Goal: Use online tool/utility: Utilize a website feature to perform a specific function

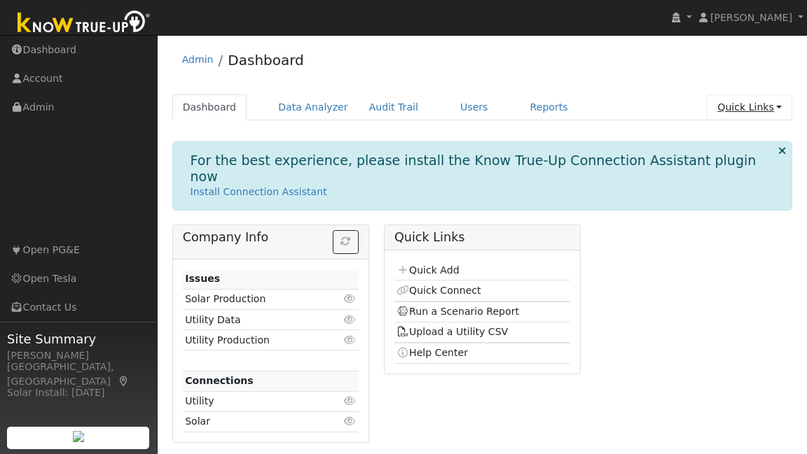
click at [753, 111] on link "Quick Links" at bounding box center [749, 108] width 85 height 26
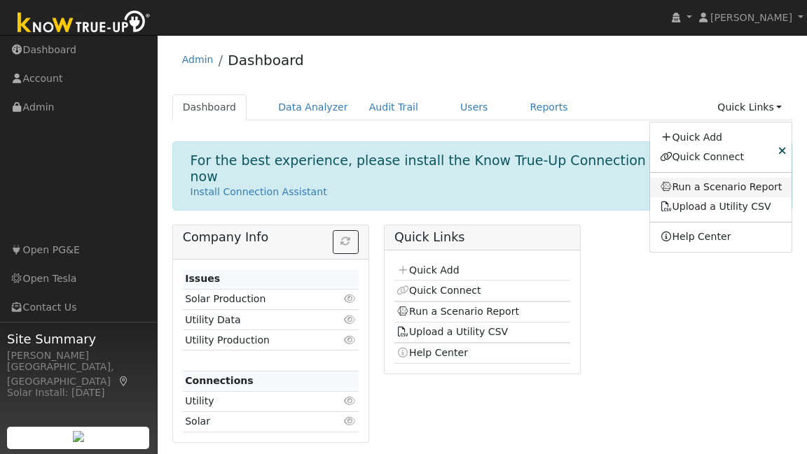
click at [749, 185] on link "Run a Scenario Report" at bounding box center [721, 188] width 142 height 20
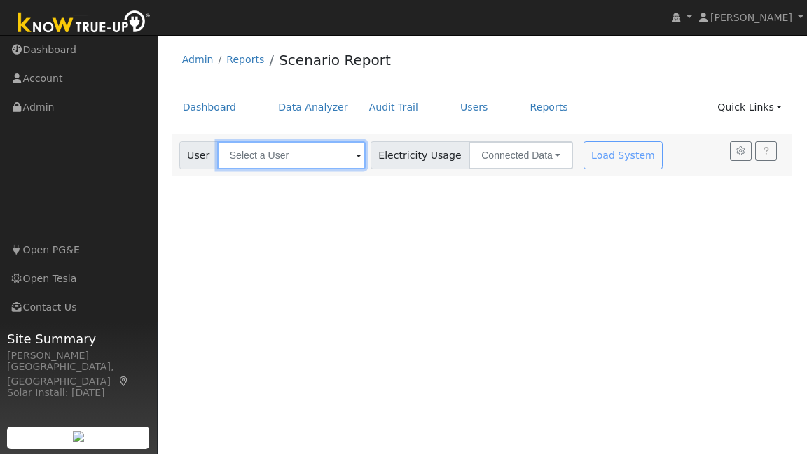
click at [311, 165] on input "text" at bounding box center [291, 155] width 148 height 28
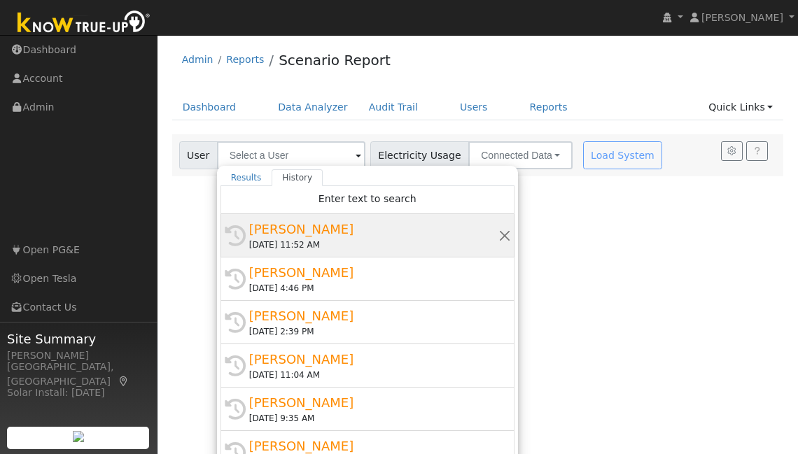
click at [307, 232] on div "[PERSON_NAME]" at bounding box center [373, 229] width 249 height 19
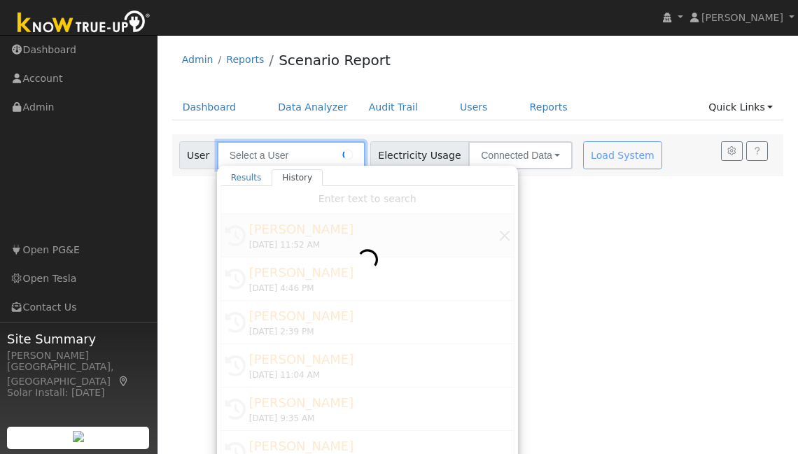
type input "[PERSON_NAME]"
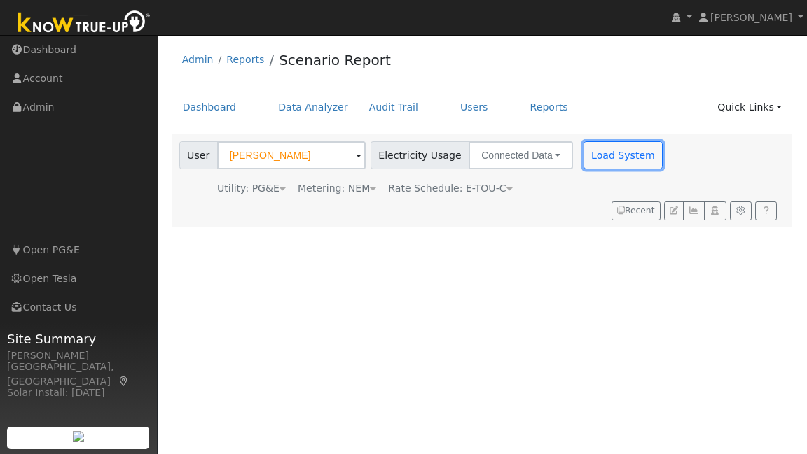
click at [583, 146] on button "Load System" at bounding box center [623, 155] width 80 height 28
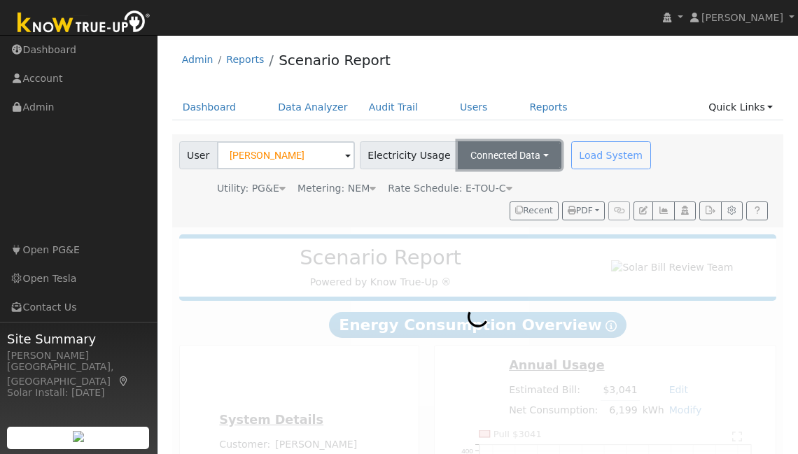
click at [531, 153] on button "Connected Data" at bounding box center [510, 155] width 104 height 28
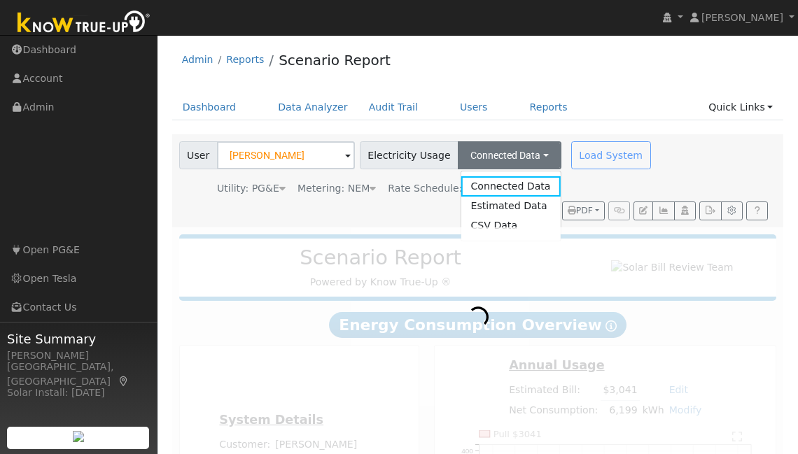
click at [336, 231] on div at bounding box center [478, 451] width 612 height 447
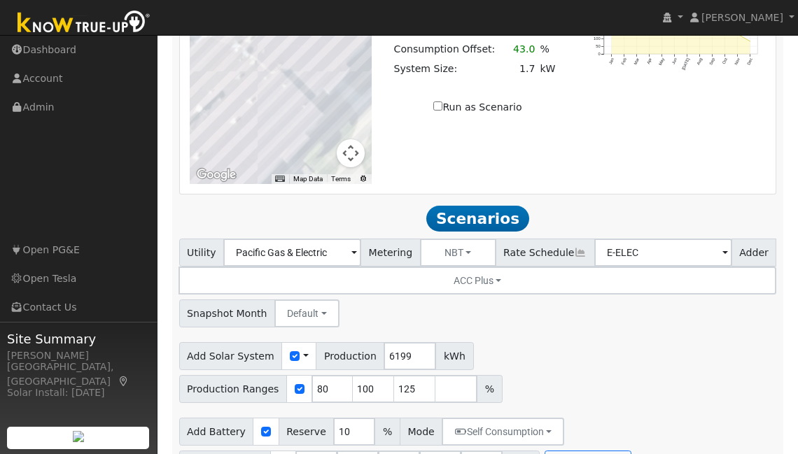
scroll to position [1155, 0]
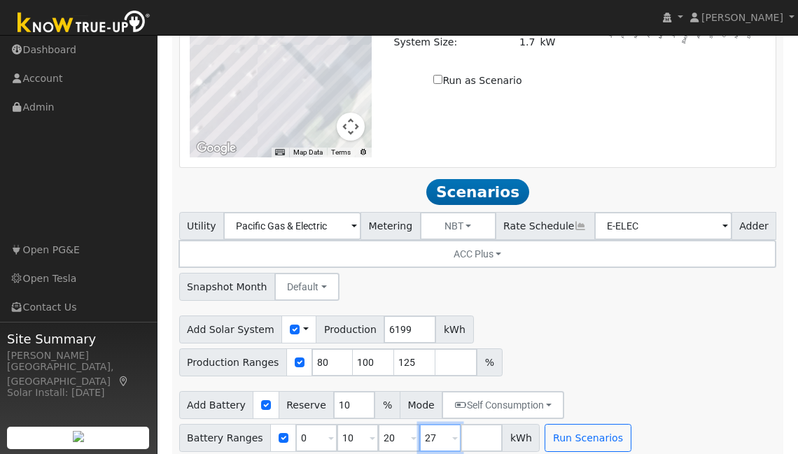
click at [434, 431] on input "27" at bounding box center [440, 438] width 42 height 28
type input "2"
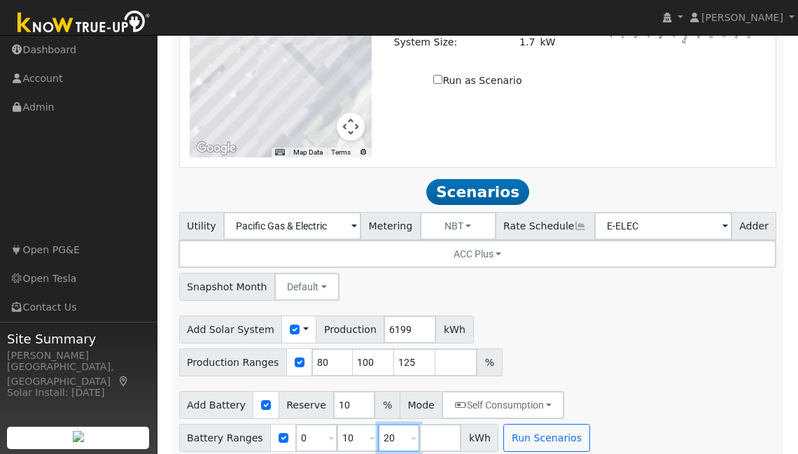
click at [388, 424] on input "20" at bounding box center [399, 438] width 42 height 28
type input "2"
click at [388, 424] on input "15" at bounding box center [399, 438] width 42 height 28
type input "15"
click at [327, 349] on input "80" at bounding box center [333, 363] width 42 height 28
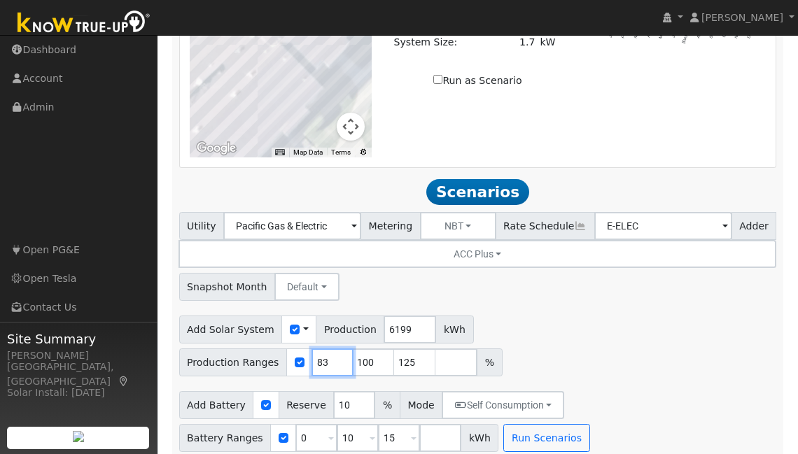
type input "83"
click at [369, 354] on input "100" at bounding box center [374, 363] width 42 height 28
type input "108"
click at [410, 349] on input "125" at bounding box center [415, 363] width 42 height 28
type input "1"
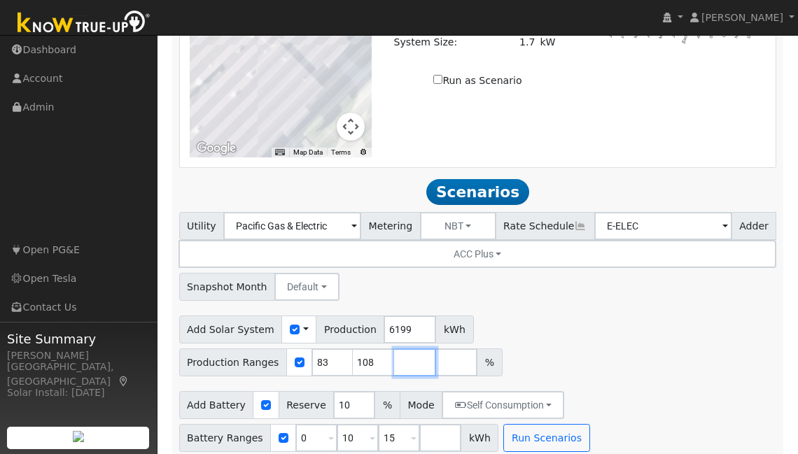
scroll to position [1122, 0]
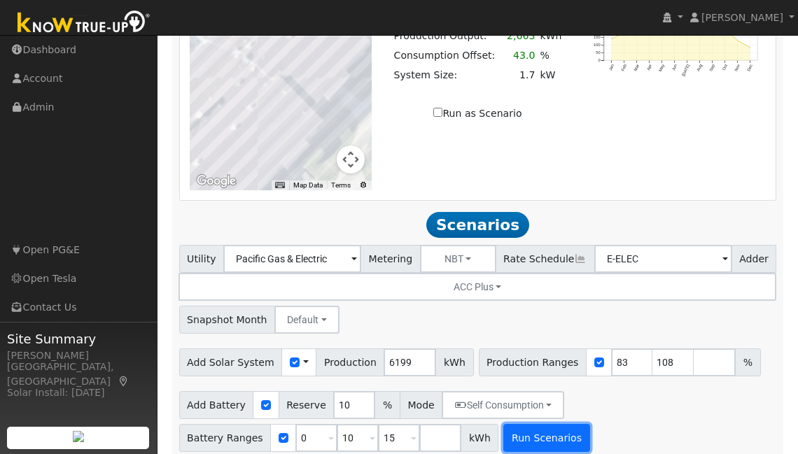
click at [515, 428] on button "Run Scenarios" at bounding box center [546, 438] width 86 height 28
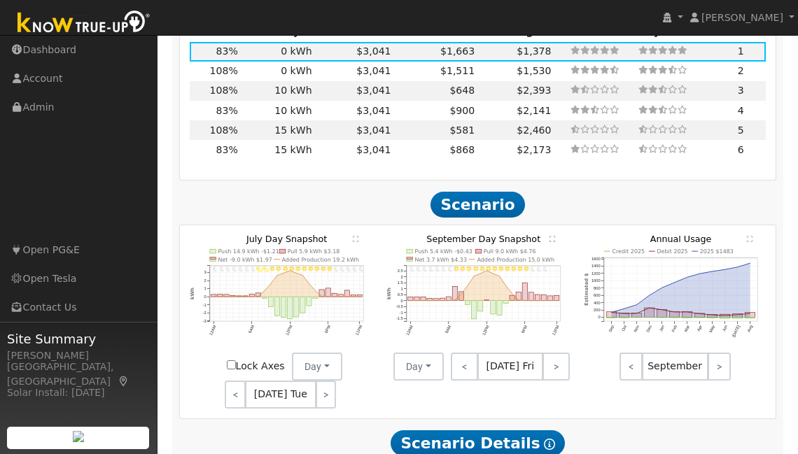
scroll to position [1570, 0]
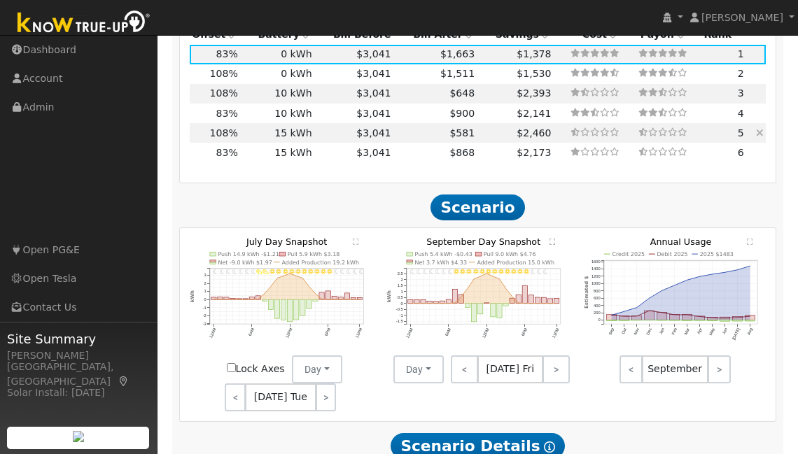
click at [400, 123] on td "$581" at bounding box center [436, 133] width 84 height 20
type input "4.5"
type input "$14,729"
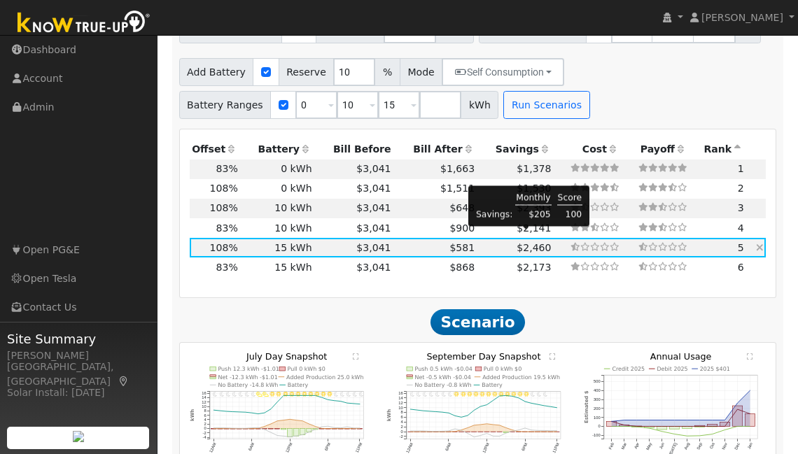
scroll to position [1454, 0]
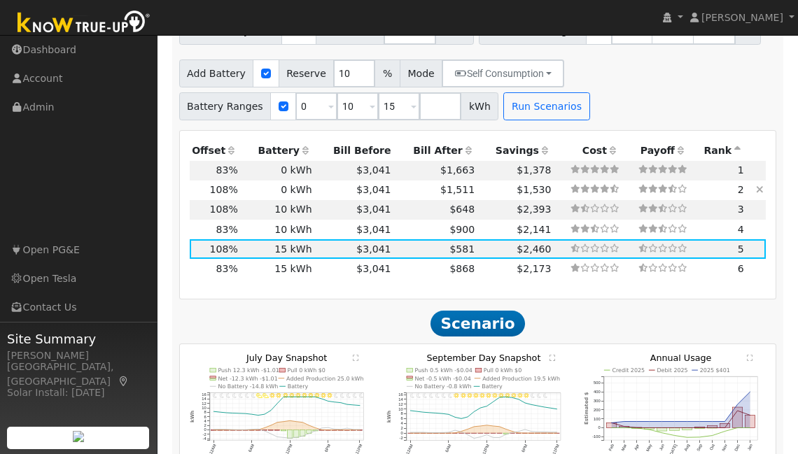
click at [499, 181] on td "$1,530" at bounding box center [516, 191] width 76 height 20
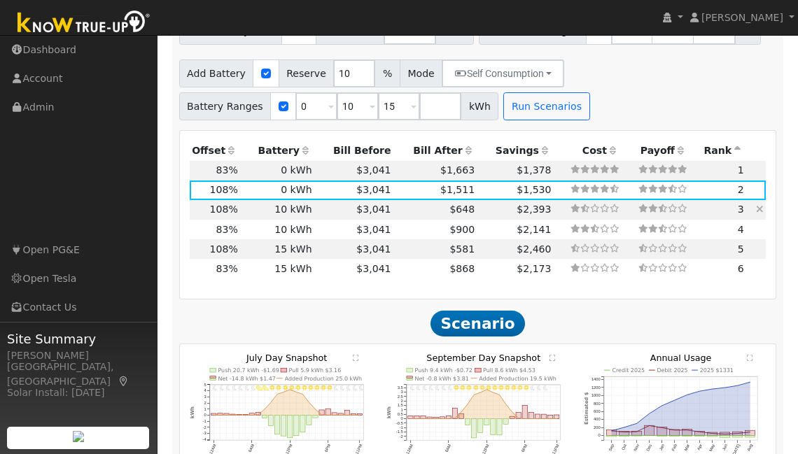
click at [487, 202] on td "$2,393" at bounding box center [516, 210] width 76 height 20
type input "$7,901"
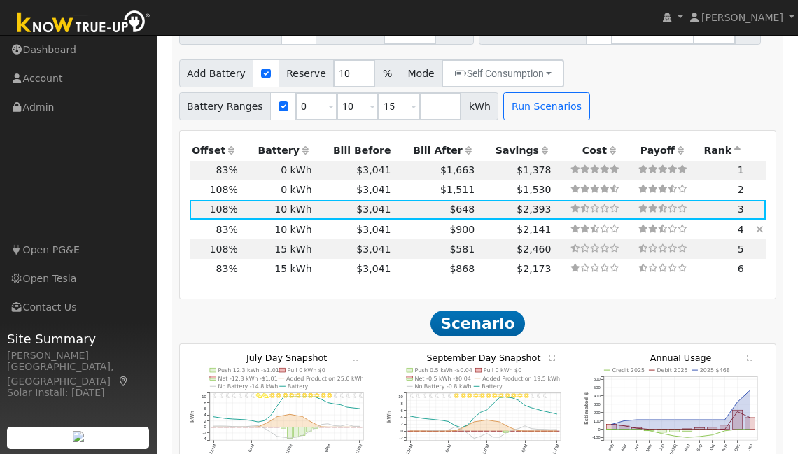
click at [481, 220] on td "$2,141" at bounding box center [516, 230] width 76 height 20
type input "3.4"
type input "$11,319"
type input "$6,878"
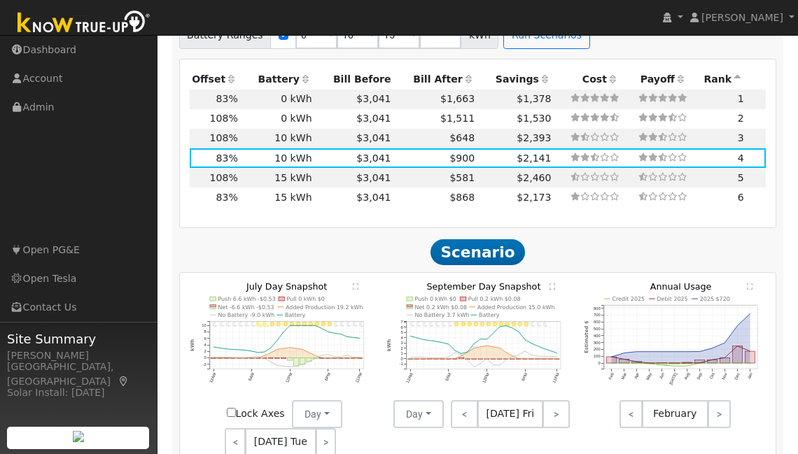
scroll to position [1546, 0]
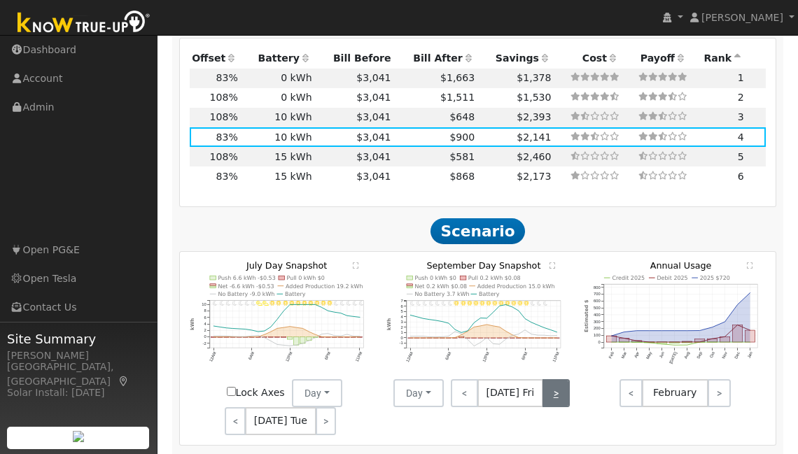
click at [550, 380] on link ">" at bounding box center [556, 394] width 27 height 28
click at [550, 380] on link ">" at bounding box center [557, 394] width 25 height 28
click at [417, 147] on td "$581" at bounding box center [436, 157] width 84 height 20
type input "4.5"
type input "$14,729"
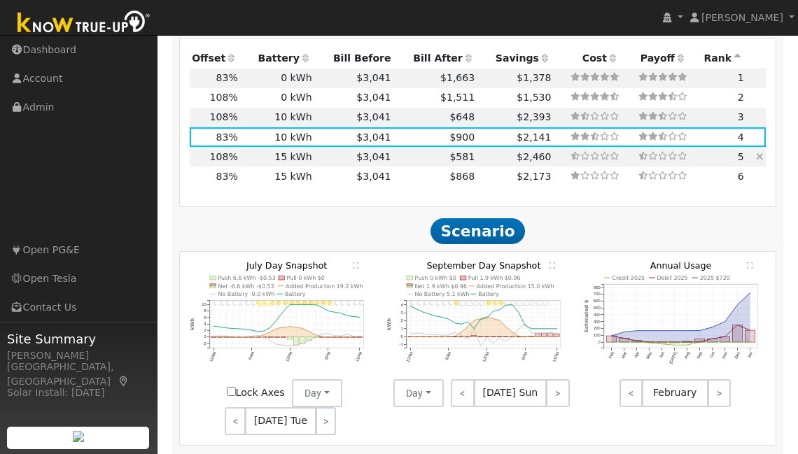
type input "$9,642"
type input "$17,411"
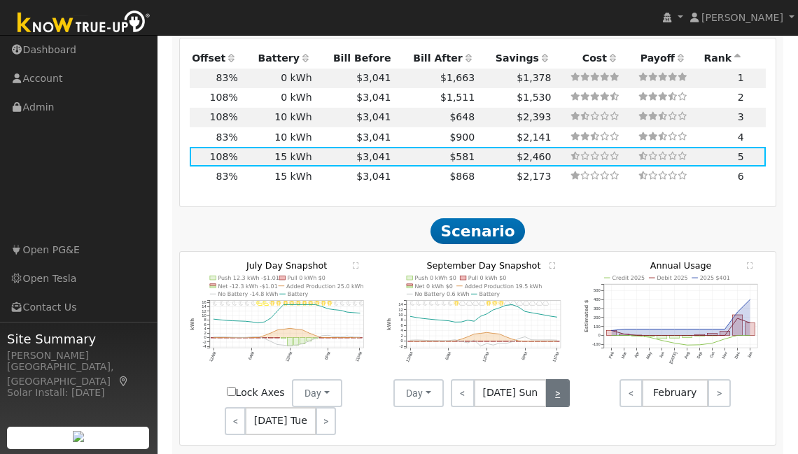
click at [564, 389] on link ">" at bounding box center [558, 394] width 24 height 28
click at [564, 389] on link ">" at bounding box center [558, 394] width 22 height 28
click at [564, 389] on link ">" at bounding box center [557, 394] width 25 height 28
click at [556, 384] on link ">" at bounding box center [559, 394] width 22 height 28
click at [474, 385] on link "<" at bounding box center [463, 394] width 24 height 28
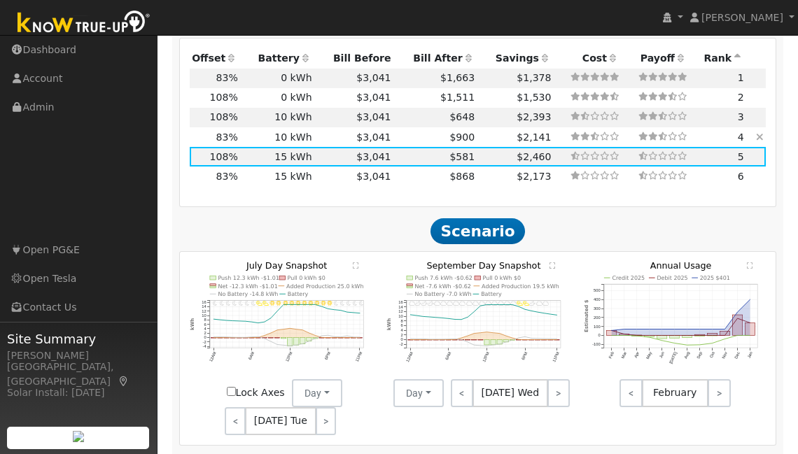
click at [480, 127] on td "$2,141" at bounding box center [516, 137] width 76 height 20
type input "3.4"
type input "$11,319"
type input "$6,878"
type input "$11,607"
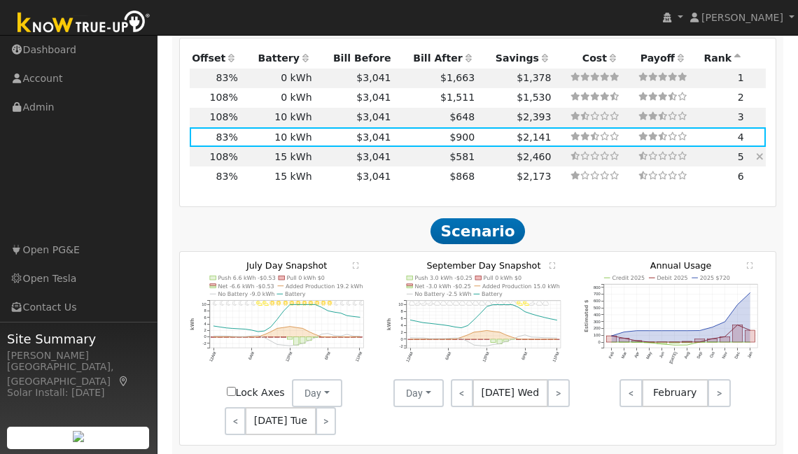
click at [478, 147] on td "$2,460" at bounding box center [516, 157] width 76 height 20
type input "4.5"
type input "$14,729"
type input "$9,642"
type input "$17,411"
